Goal: Task Accomplishment & Management: Manage account settings

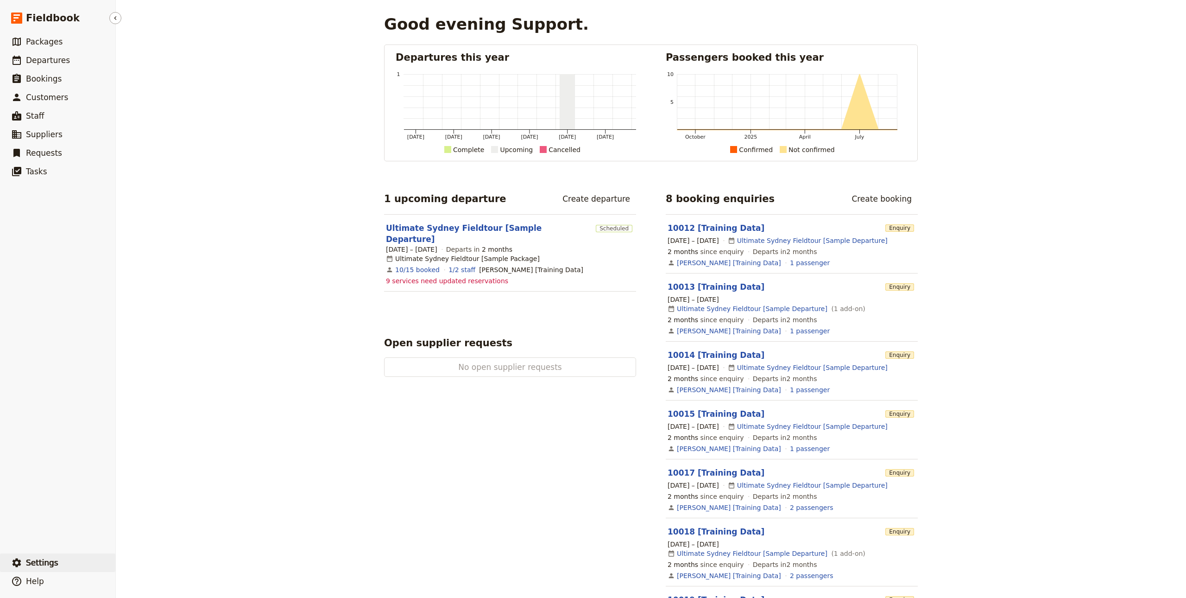
click at [85, 558] on button "​ Settings" at bounding box center [57, 562] width 115 height 19
click at [294, 514] on div "Good evening Support. Departures this year Mar 2025 May 2025 Jul 2025 Sep 2025 …" at bounding box center [651, 299] width 1071 height 598
click at [75, 59] on link "​ Departures" at bounding box center [57, 60] width 115 height 19
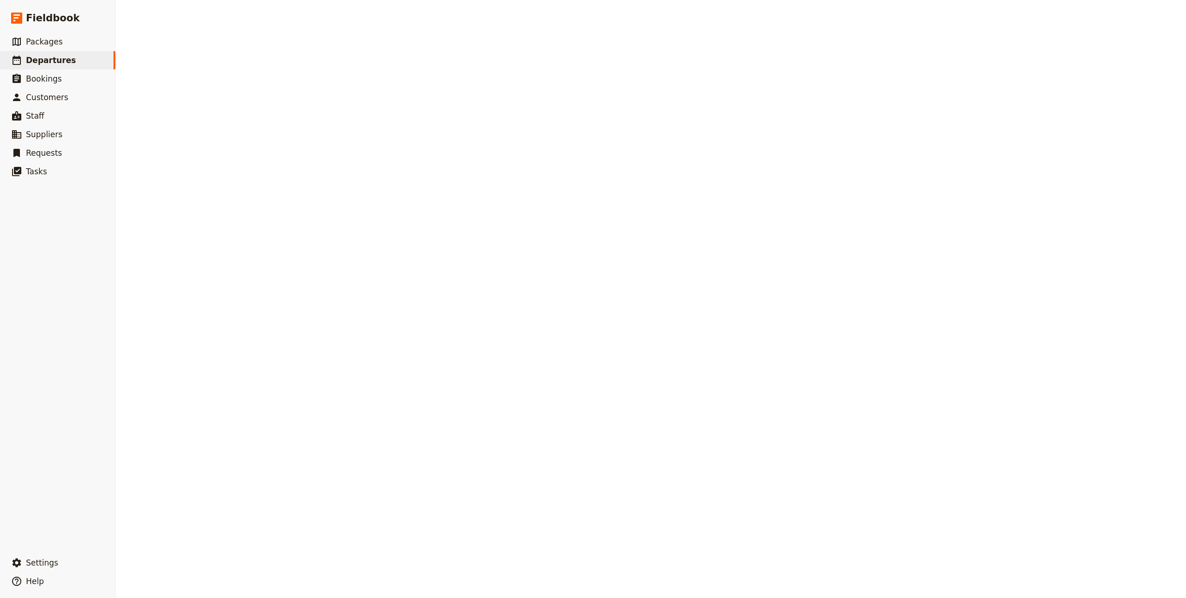
select select "CREATED_AT"
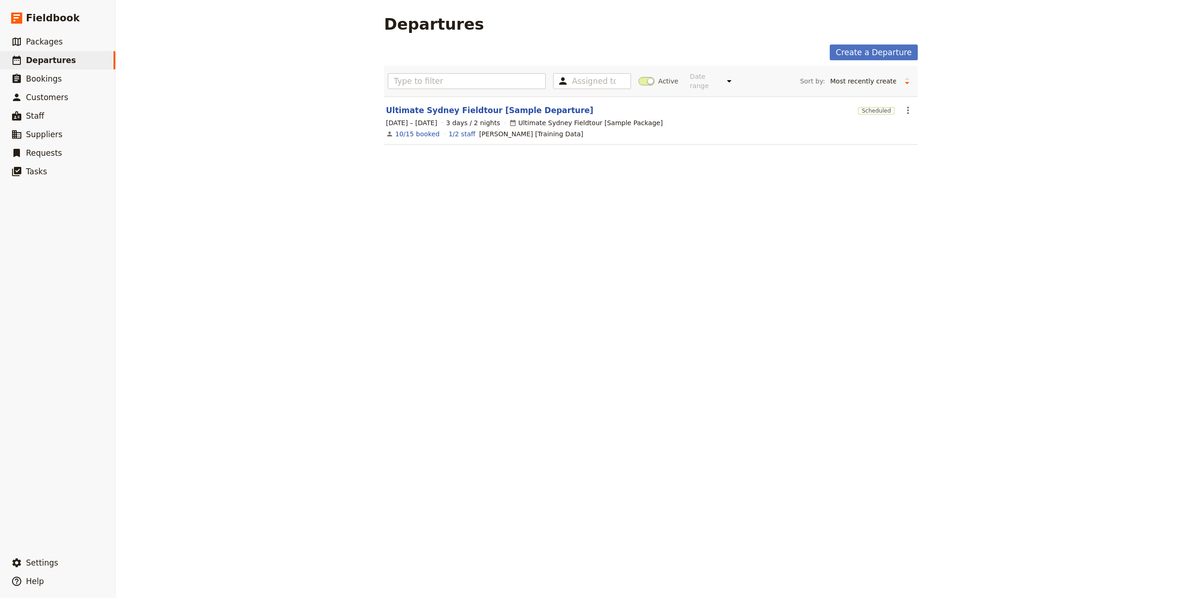
click at [120, 41] on div "Departures Create a Departure Assigned to Active Date range This week Next week…" at bounding box center [651, 299] width 1071 height 598
click at [83, 42] on link "​ Packages" at bounding box center [57, 41] width 115 height 19
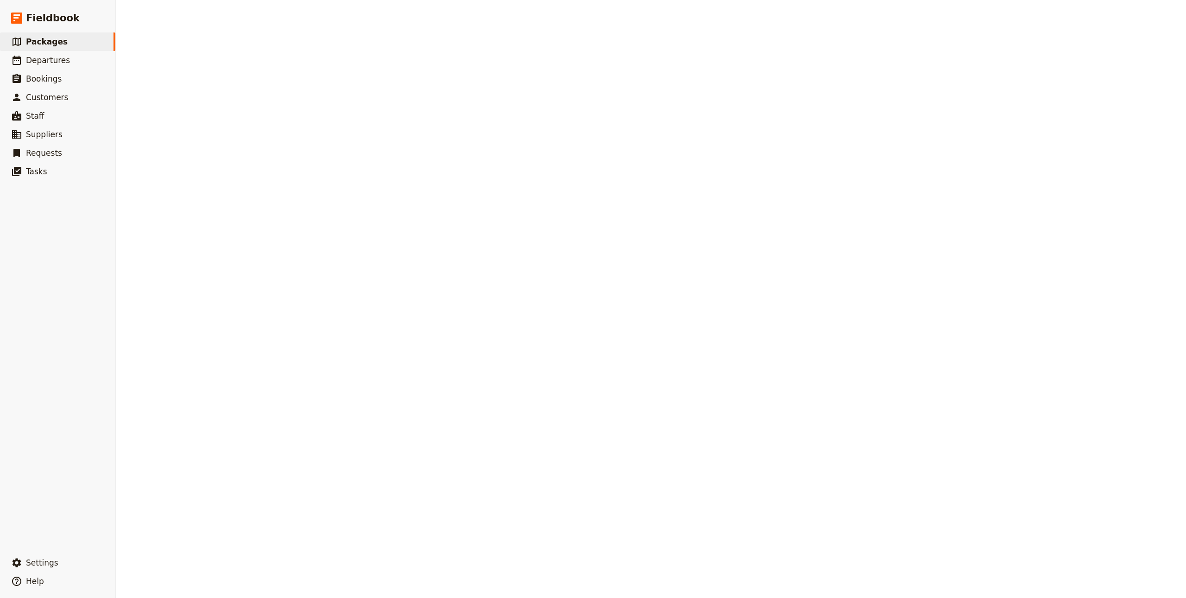
select select "UPDATED_AT"
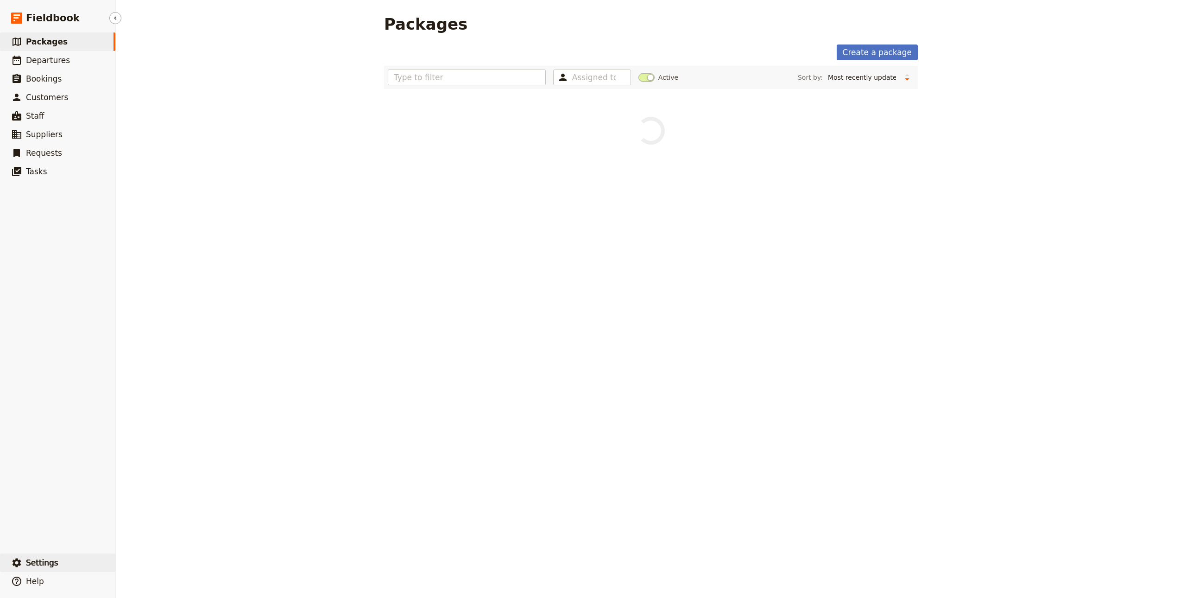
click at [65, 555] on button "​ Settings" at bounding box center [57, 562] width 115 height 19
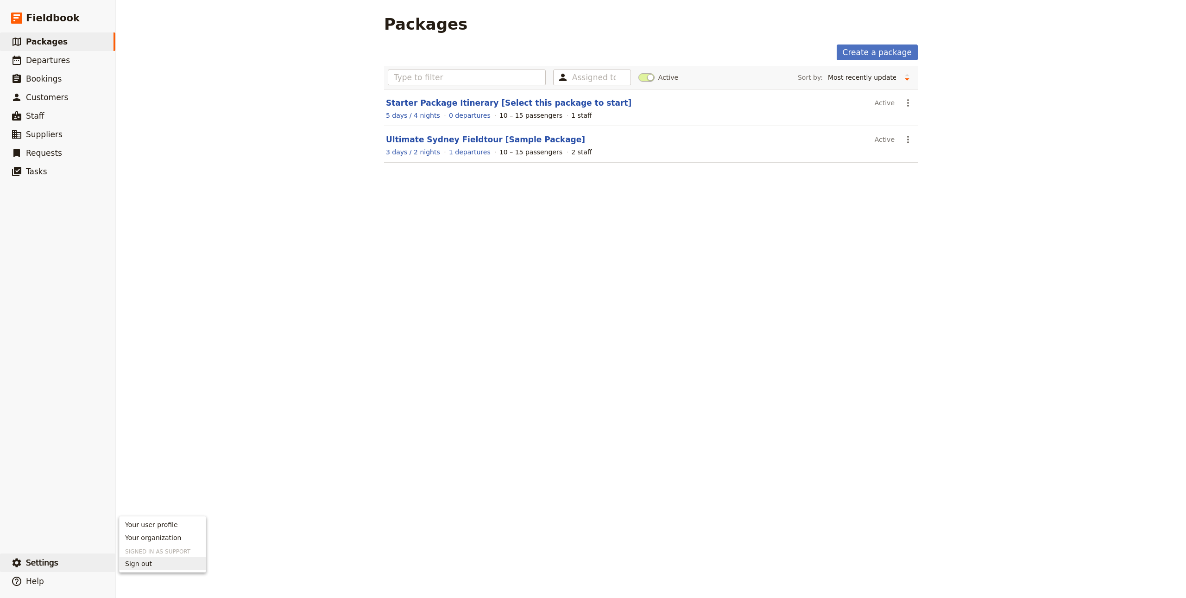
click at [151, 558] on button "Sign out" at bounding box center [163, 563] width 86 height 13
